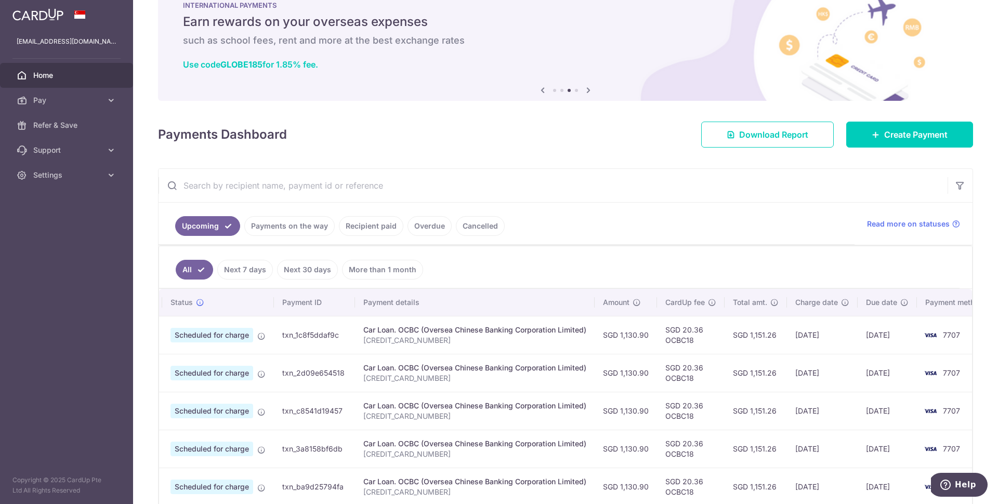
scroll to position [31, 0]
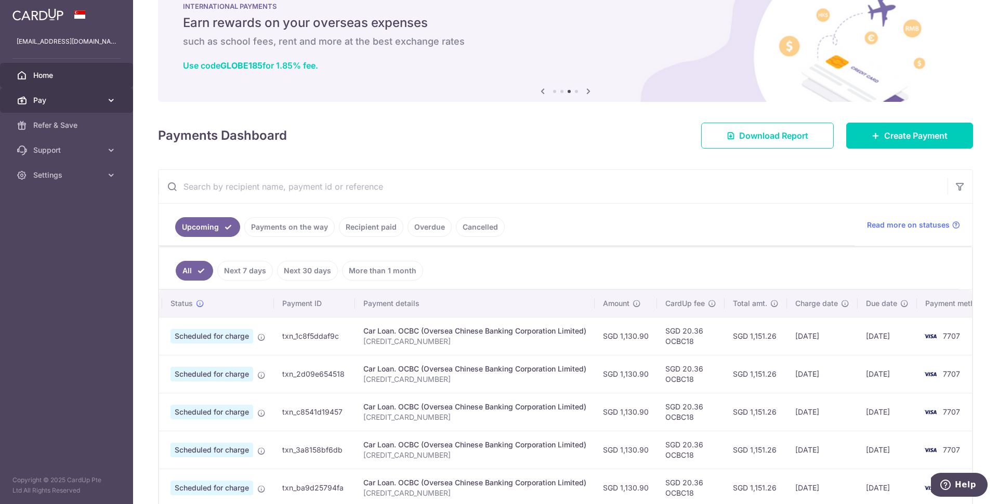
click at [90, 101] on span "Pay" at bounding box center [67, 100] width 69 height 10
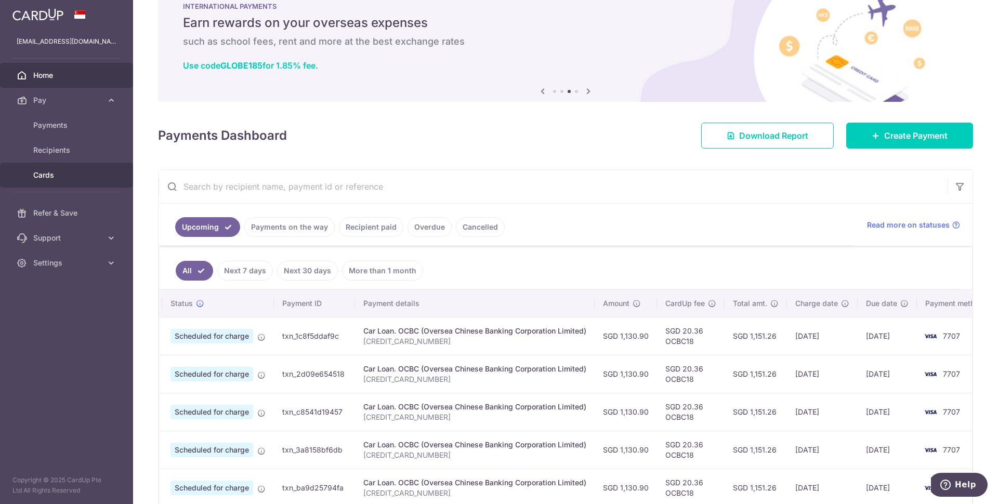
click at [60, 171] on span "Cards" at bounding box center [67, 175] width 69 height 10
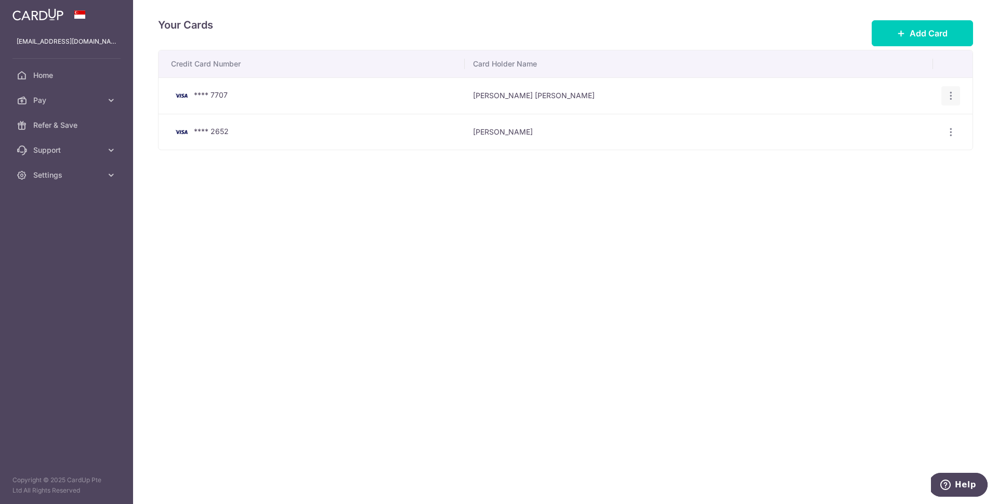
click at [951, 98] on icon "button" at bounding box center [950, 95] width 11 height 11
click at [933, 44] on button "Add Card" at bounding box center [922, 33] width 101 height 26
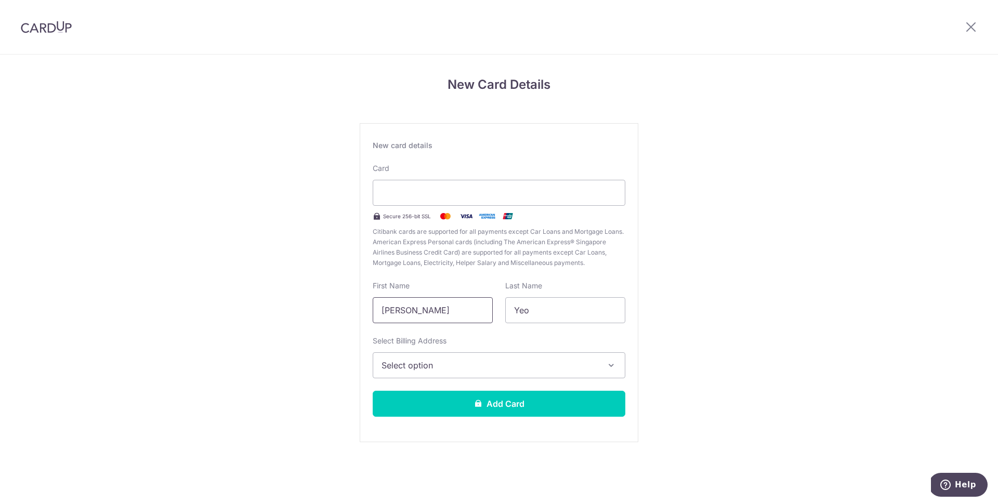
click at [418, 309] on input "Li Tian" at bounding box center [433, 310] width 120 height 26
type input "y"
type input "Yeo"
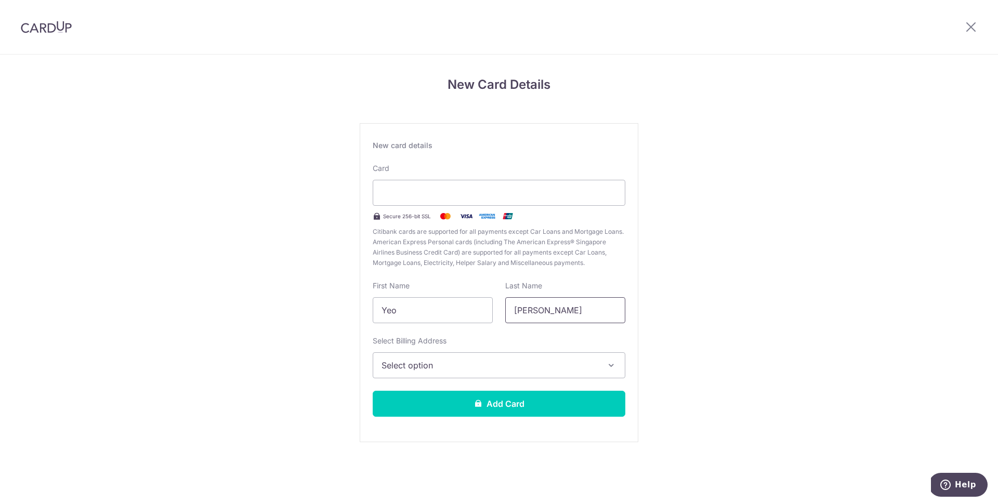
type input "Li Tian"
click at [479, 373] on button "Select option" at bounding box center [499, 365] width 253 height 26
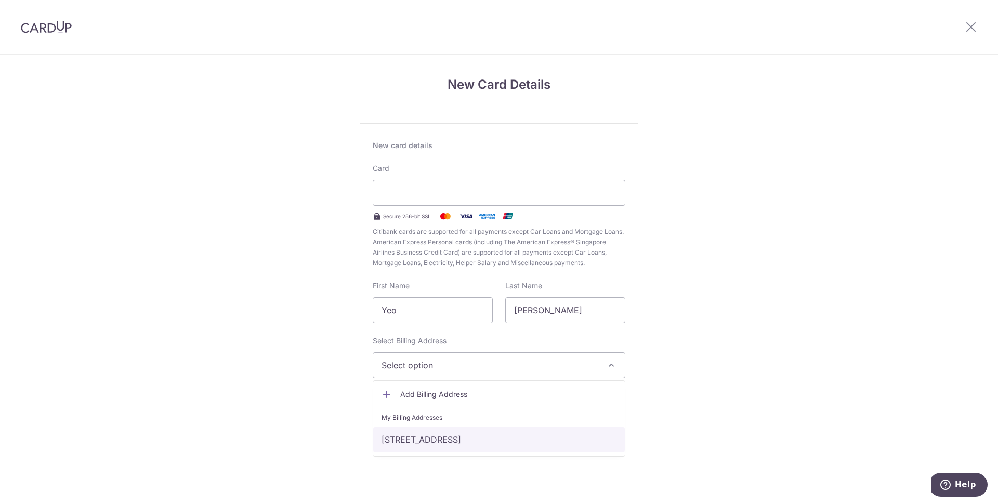
click at [486, 437] on link "421, #07-777, Northshore Drive, Singapore, Singapore-822421" at bounding box center [499, 439] width 252 height 25
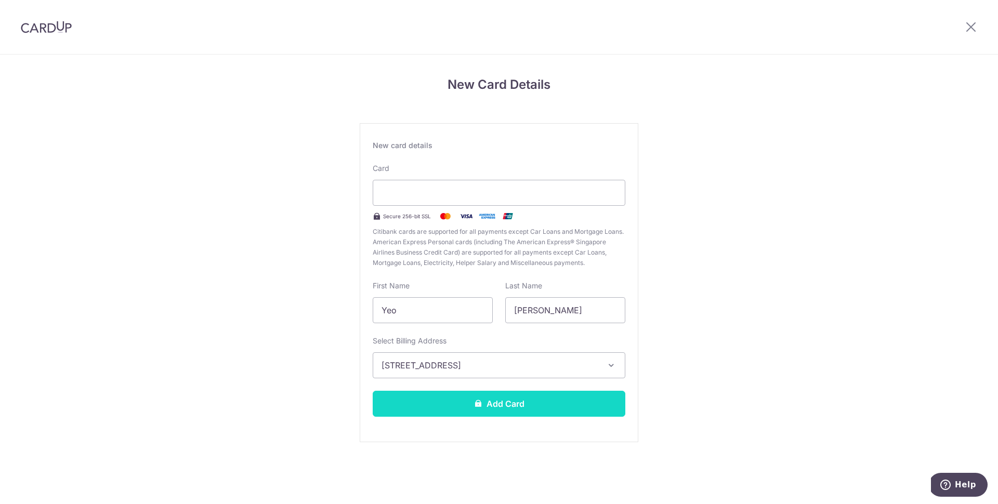
click at [511, 401] on button "Add Card" at bounding box center [499, 404] width 253 height 26
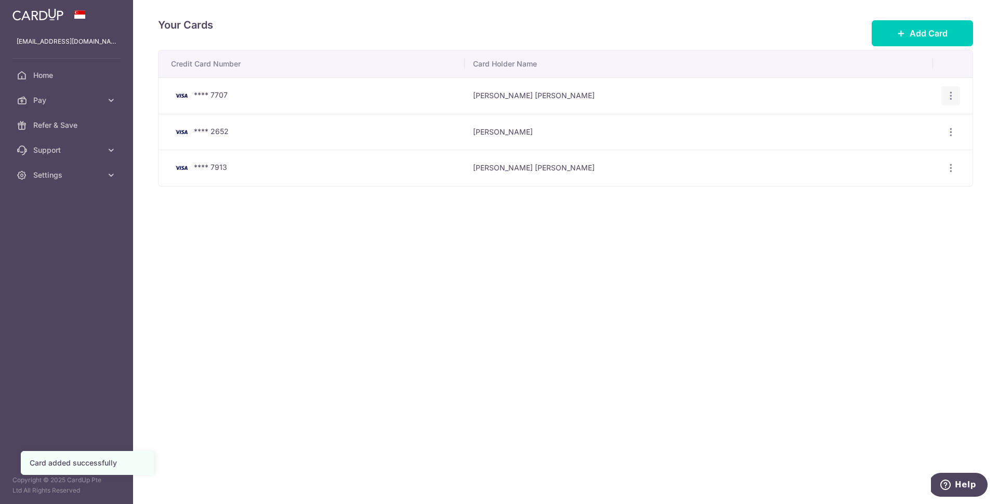
click at [947, 94] on icon "button" at bounding box center [950, 95] width 11 height 11
click at [918, 149] on span "Delete" at bounding box center [915, 149] width 71 height 12
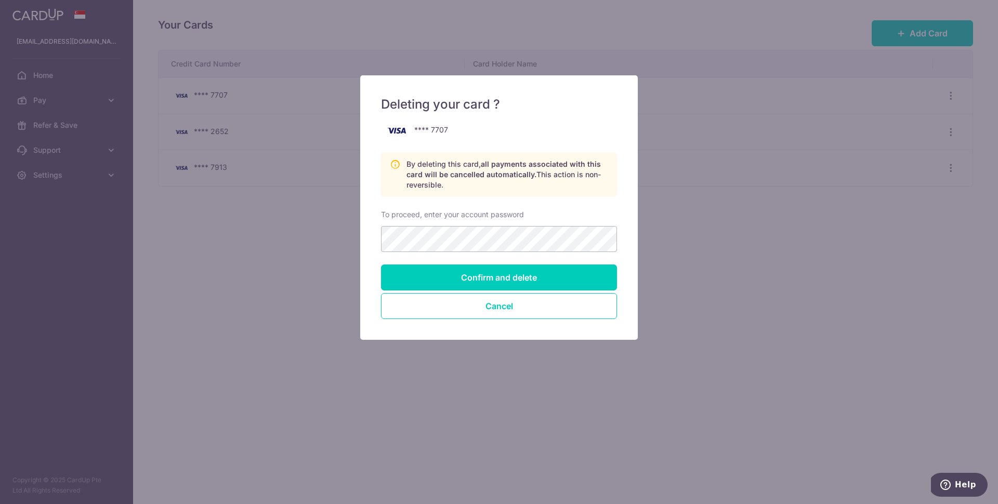
click at [705, 213] on div "Deleting your card ? **** 7707 By deleting this card, all payments associated w…" at bounding box center [499, 252] width 998 height 504
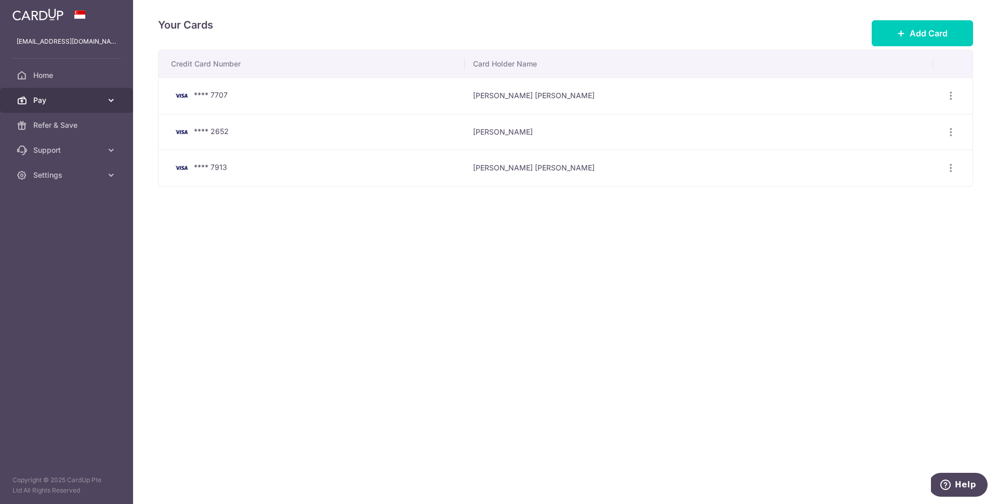
click at [49, 98] on span "Pay" at bounding box center [67, 100] width 69 height 10
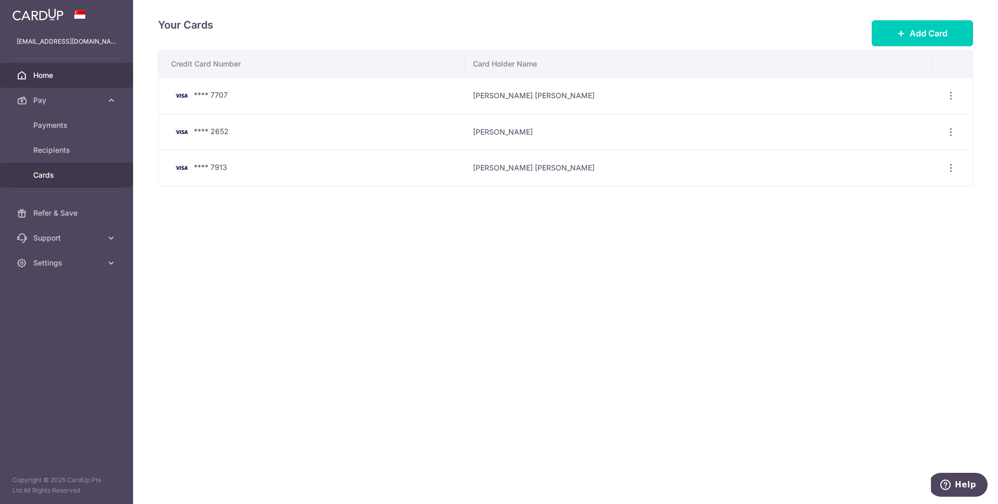
click at [47, 85] on link "Home" at bounding box center [66, 75] width 133 height 25
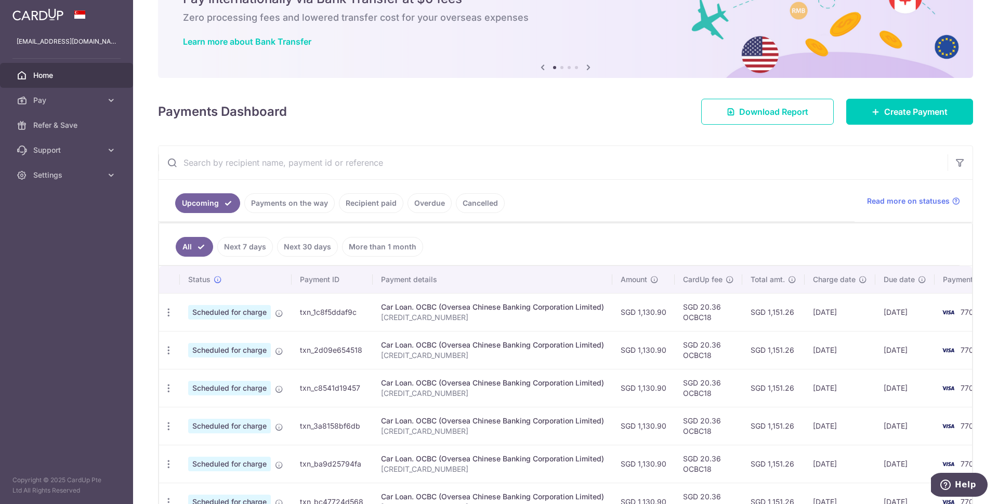
scroll to position [60, 0]
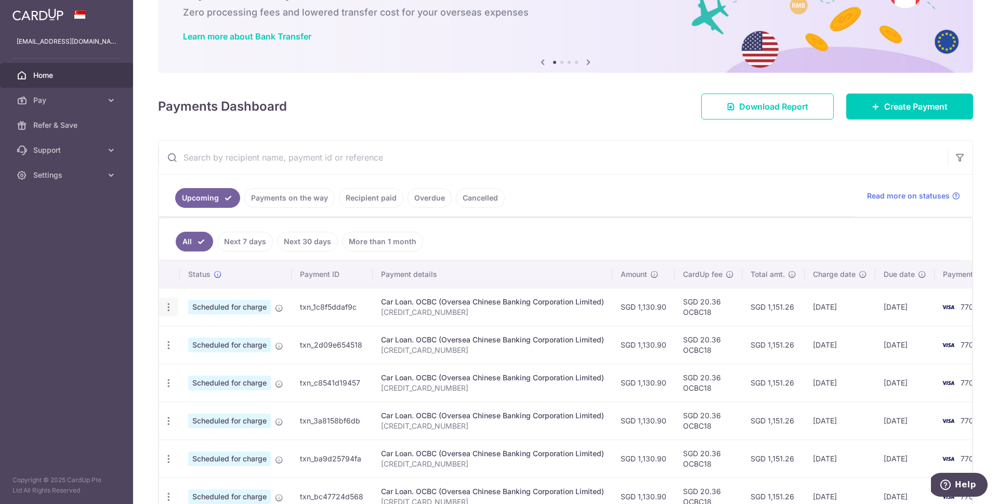
click at [172, 306] on icon "button" at bounding box center [168, 307] width 11 height 11
click at [207, 335] on span "Update payment" at bounding box center [224, 336] width 71 height 12
radio input "true"
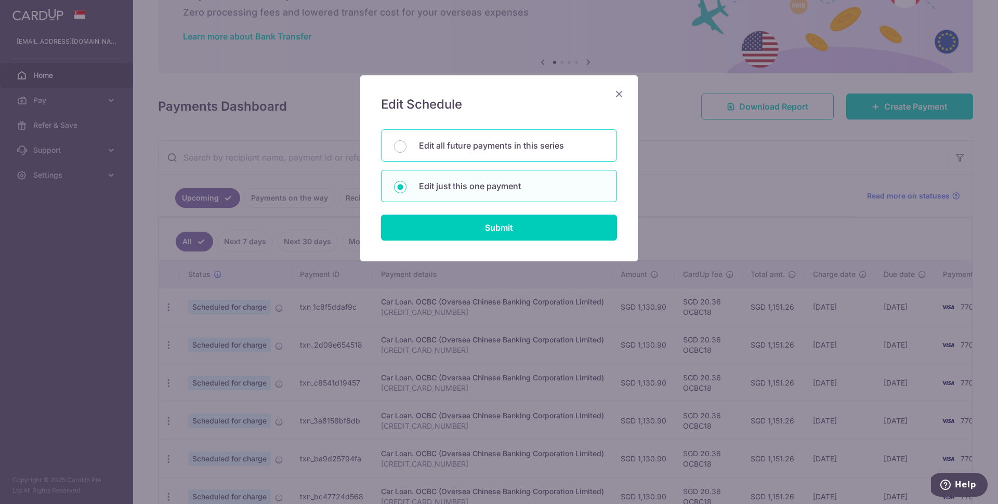
click at [416, 144] on div "Edit all future payments in this series" at bounding box center [499, 145] width 236 height 32
radio input "true"
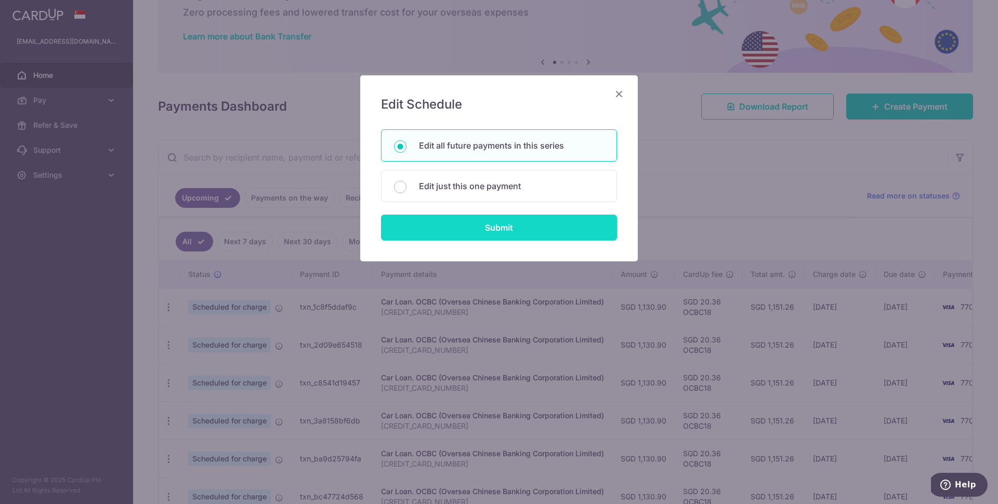
click at [441, 227] on input "Submit" at bounding box center [499, 228] width 236 height 26
radio input "true"
type input "1,130.90"
type input "[CREDIT_CARD_NUMBER]"
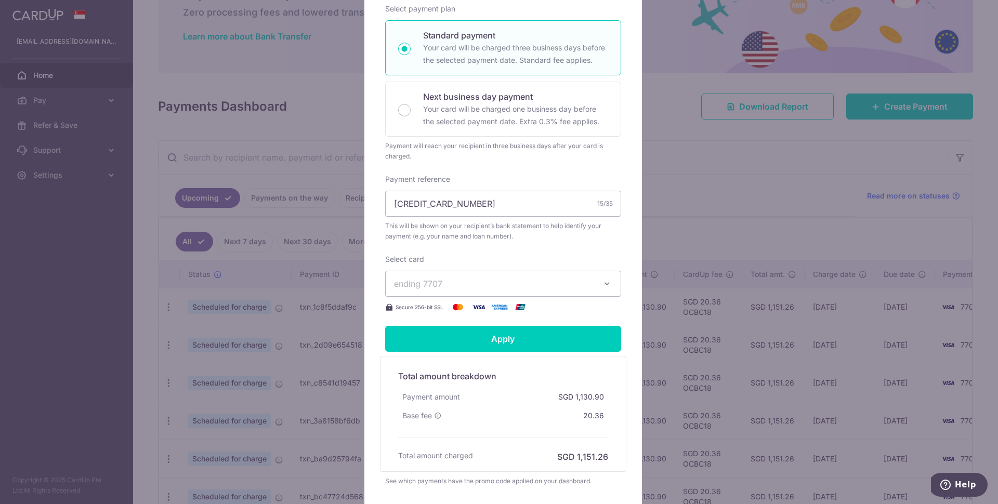
scroll to position [286, 0]
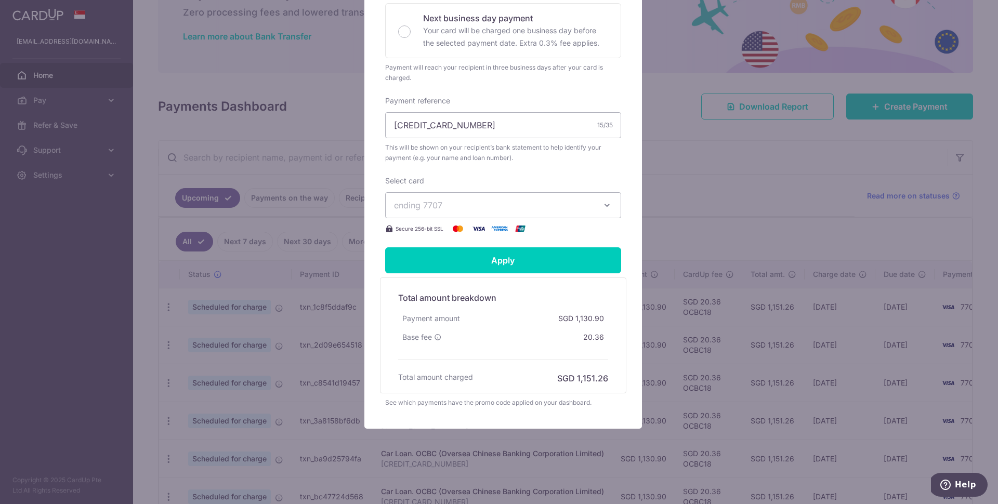
click at [590, 204] on button "ending 7707" at bounding box center [503, 205] width 236 height 26
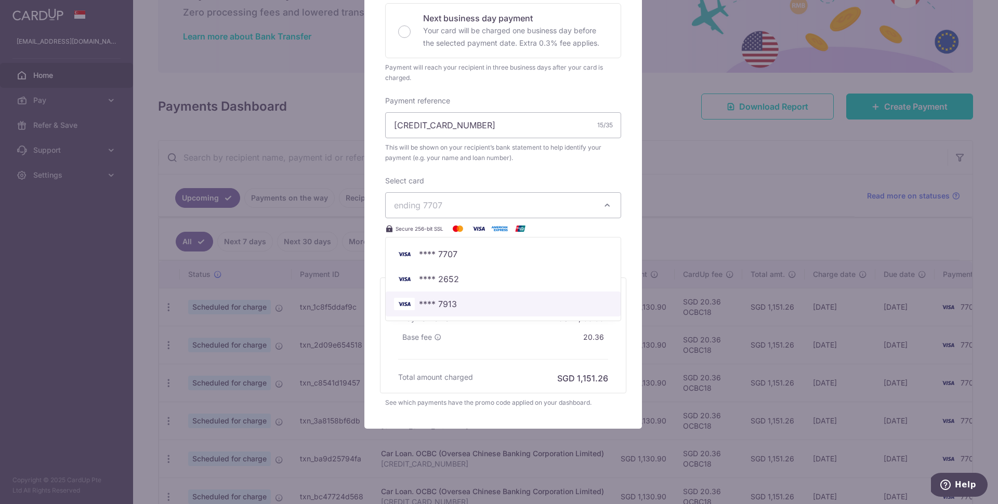
click at [518, 300] on span "**** 7913" at bounding box center [503, 304] width 218 height 12
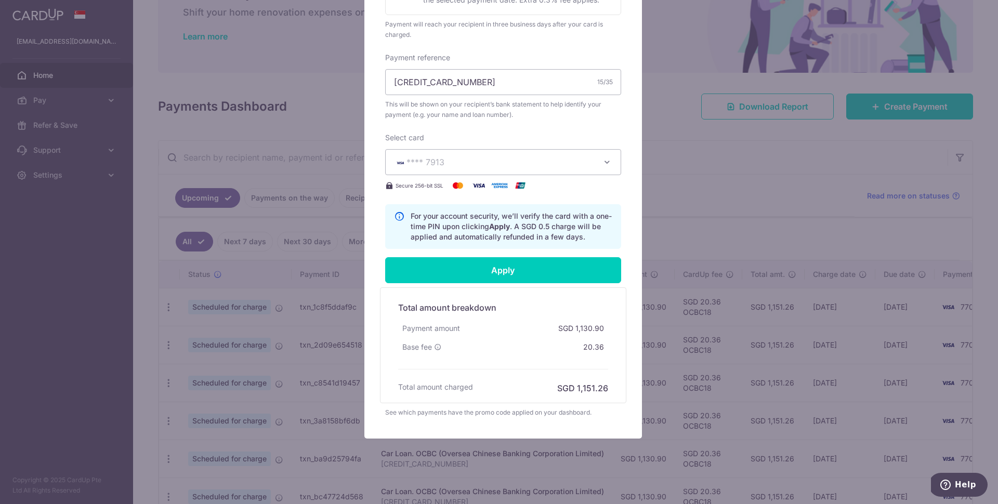
scroll to position [330, 0]
click at [533, 267] on input "Apply" at bounding box center [503, 270] width 236 height 26
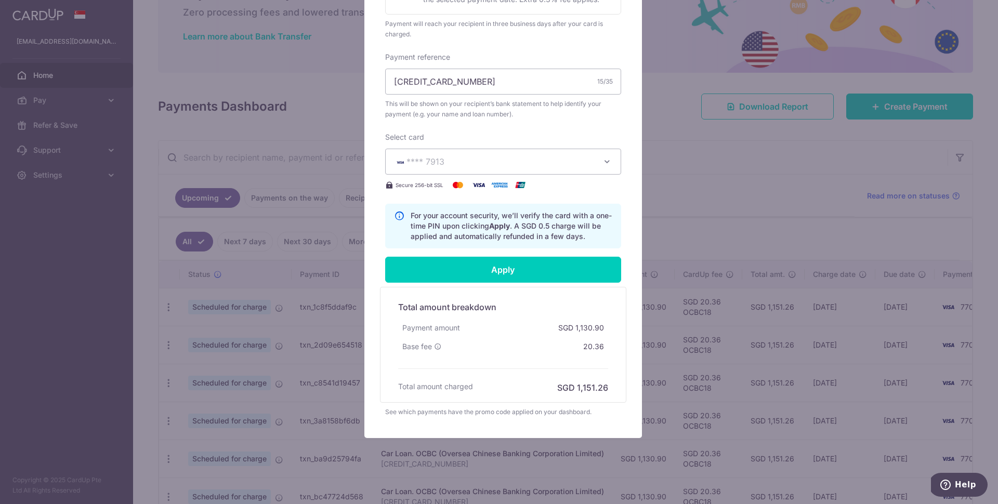
type input "Successfully Applied"
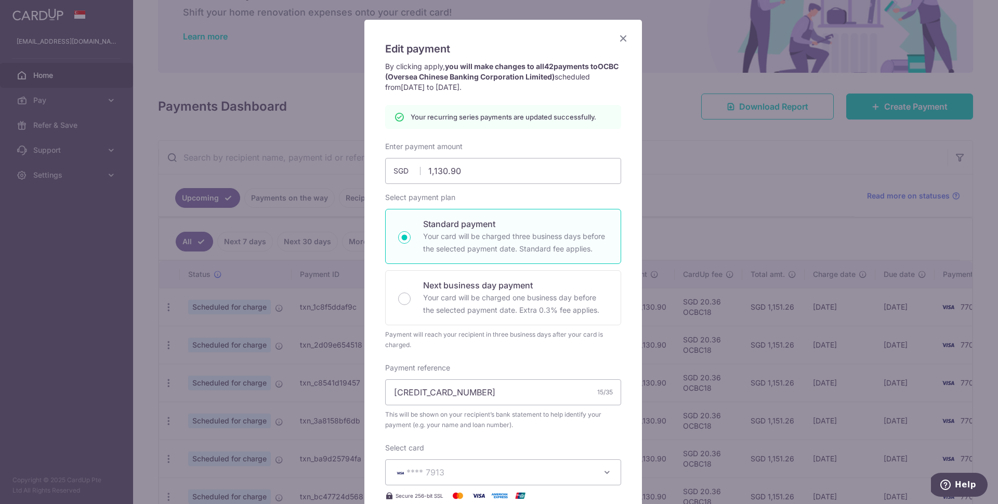
scroll to position [0, 0]
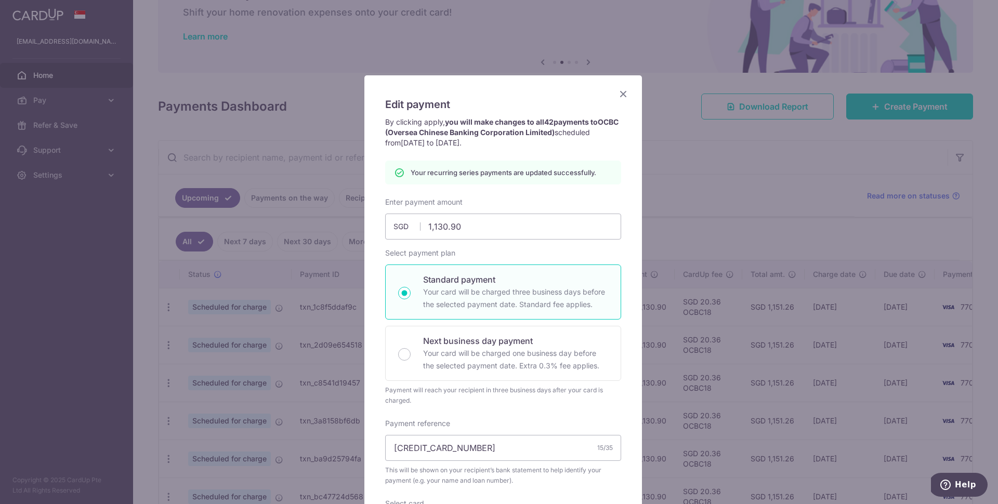
click at [620, 96] on icon "Close" at bounding box center [623, 93] width 12 height 13
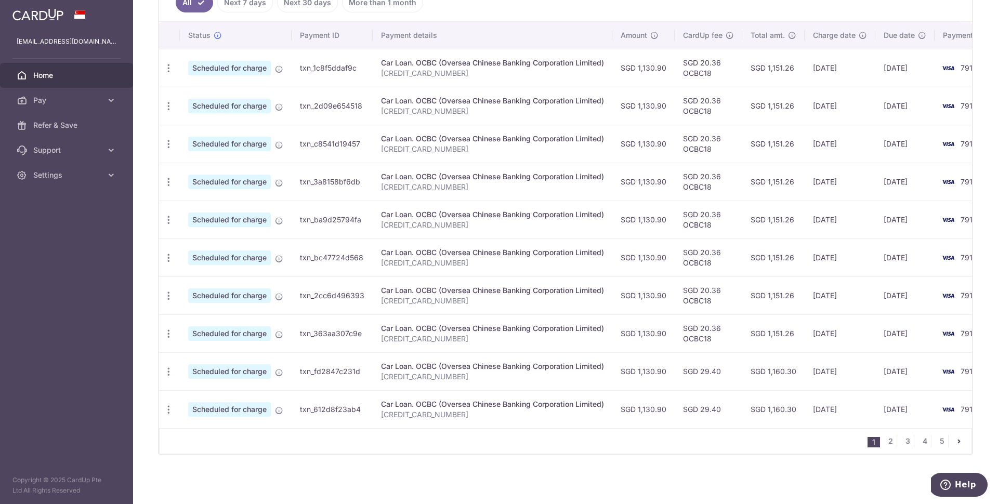
scroll to position [305, 0]
click at [889, 441] on link "2" at bounding box center [890, 441] width 12 height 12
click at [901, 443] on link "3" at bounding box center [907, 441] width 12 height 12
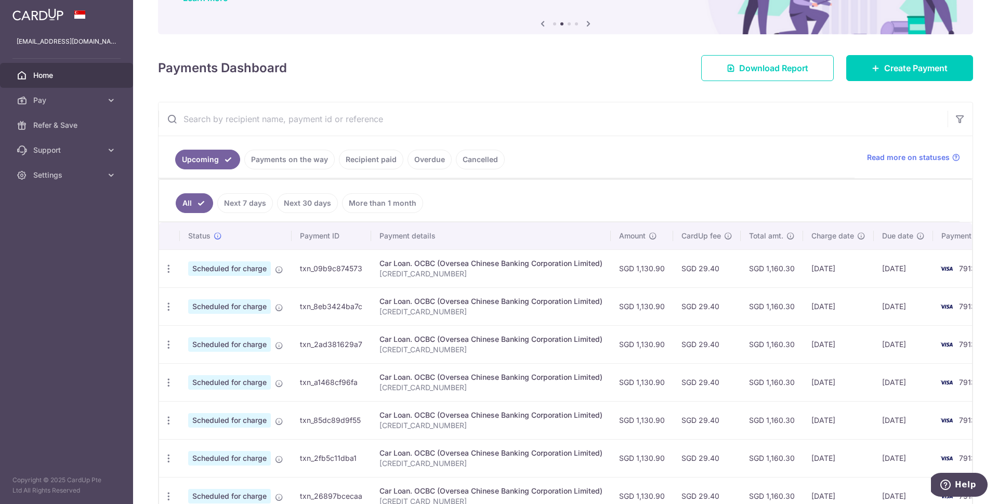
scroll to position [0, 0]
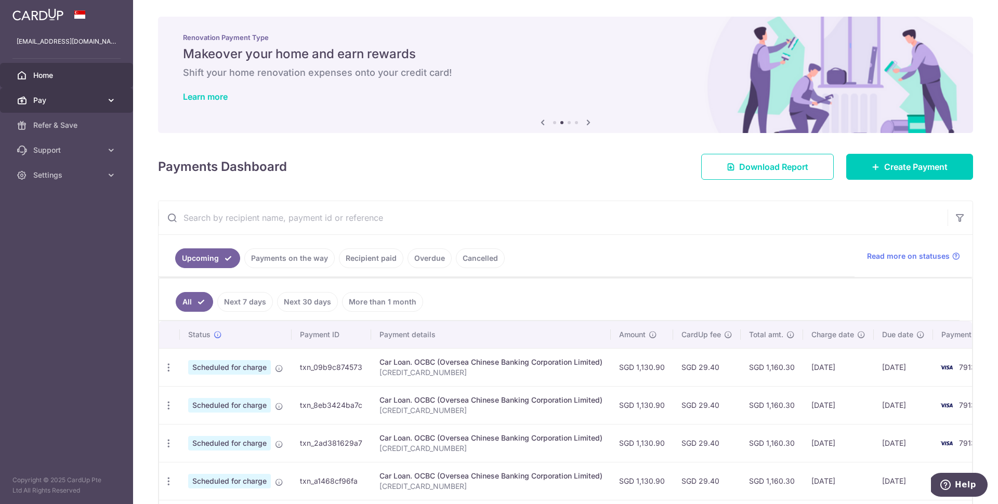
click at [85, 101] on span "Pay" at bounding box center [67, 100] width 69 height 10
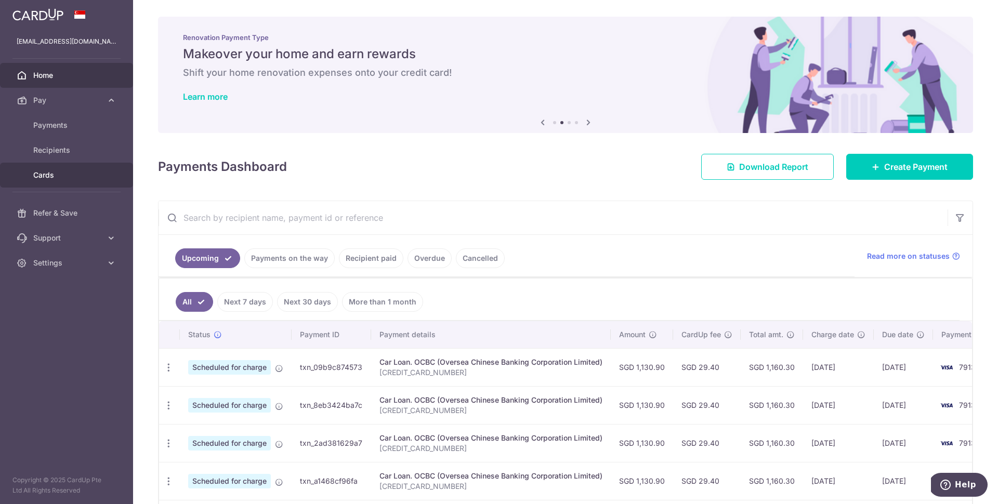
click at [49, 174] on span "Cards" at bounding box center [67, 175] width 69 height 10
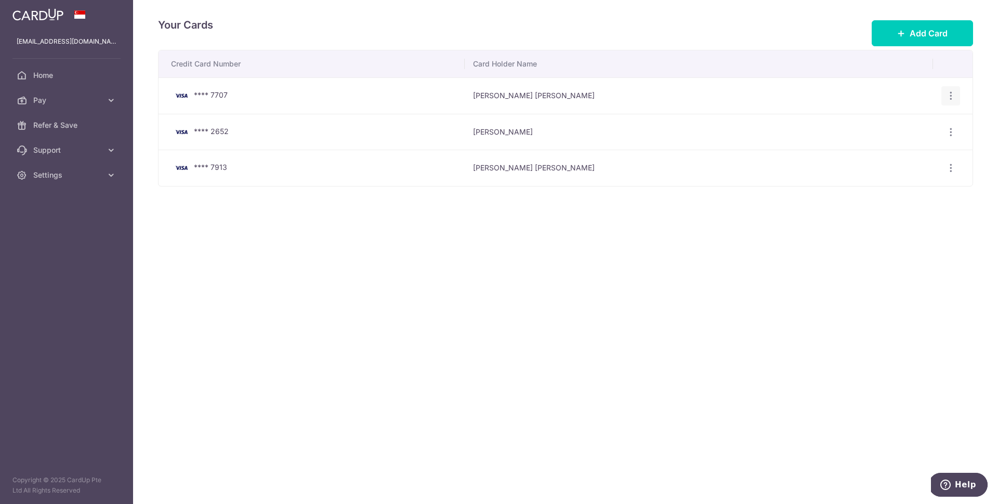
click at [948, 93] on icon "button" at bounding box center [950, 95] width 11 height 11
click at [913, 146] on span "Delete" at bounding box center [915, 149] width 71 height 12
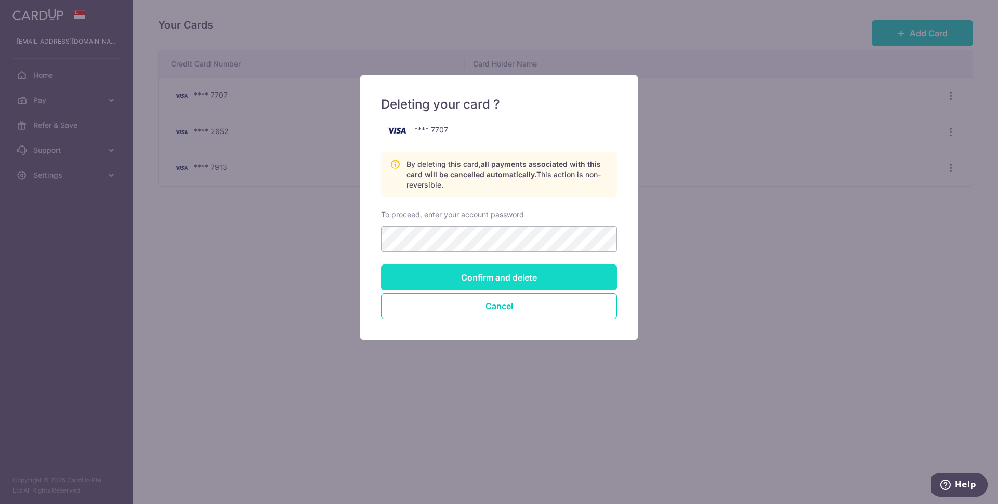
click at [502, 273] on input "Confirm and delete" at bounding box center [499, 278] width 236 height 26
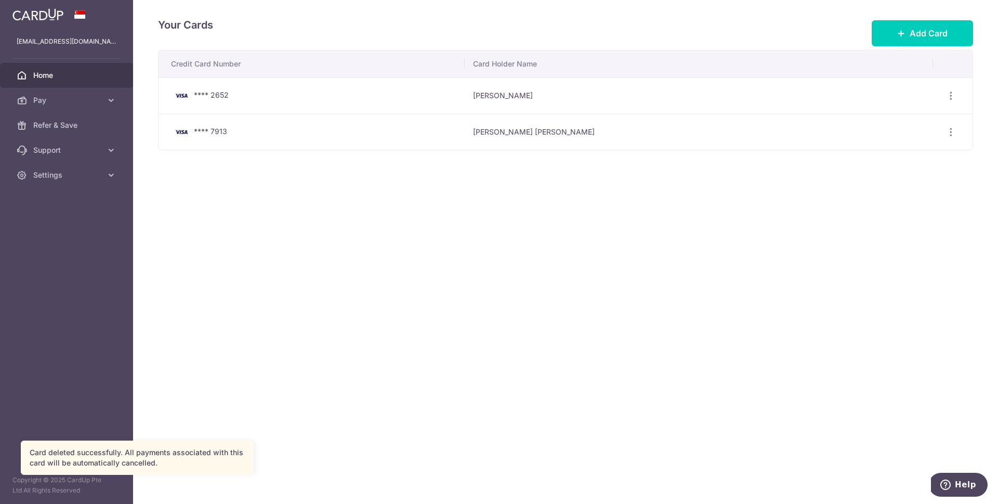
click at [58, 78] on span "Home" at bounding box center [67, 75] width 69 height 10
